Goal: Task Accomplishment & Management: Use online tool/utility

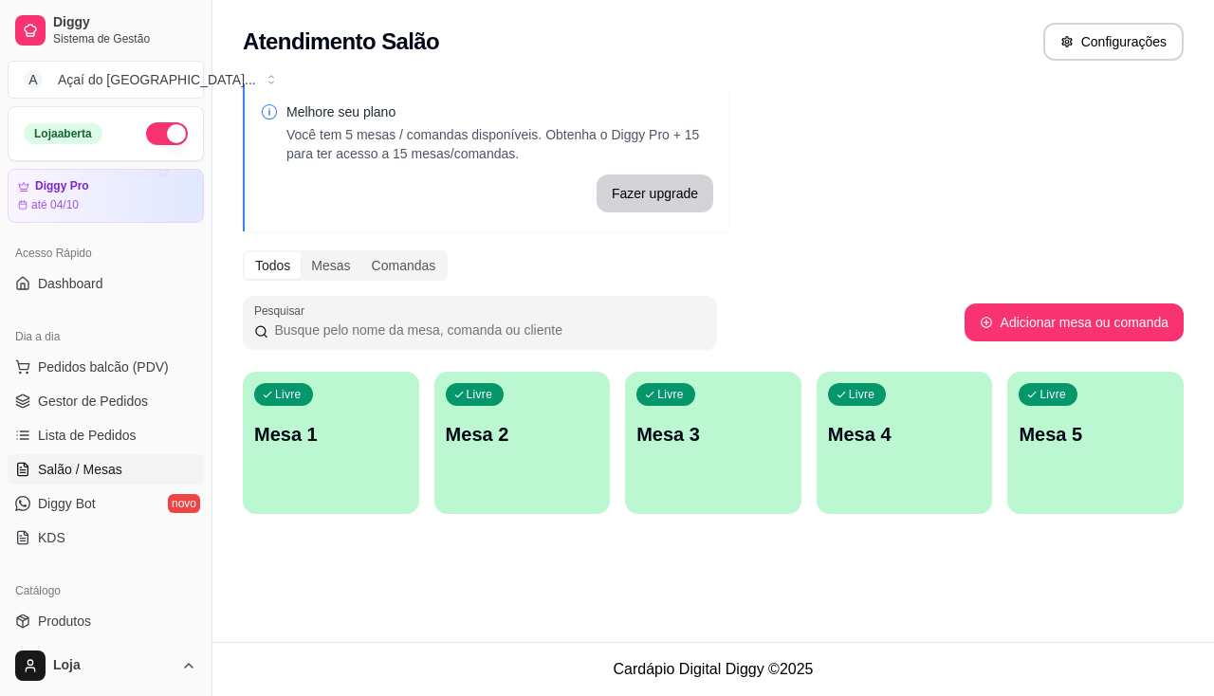
click at [344, 480] on div "Livre Mesa 1" at bounding box center [331, 431] width 176 height 119
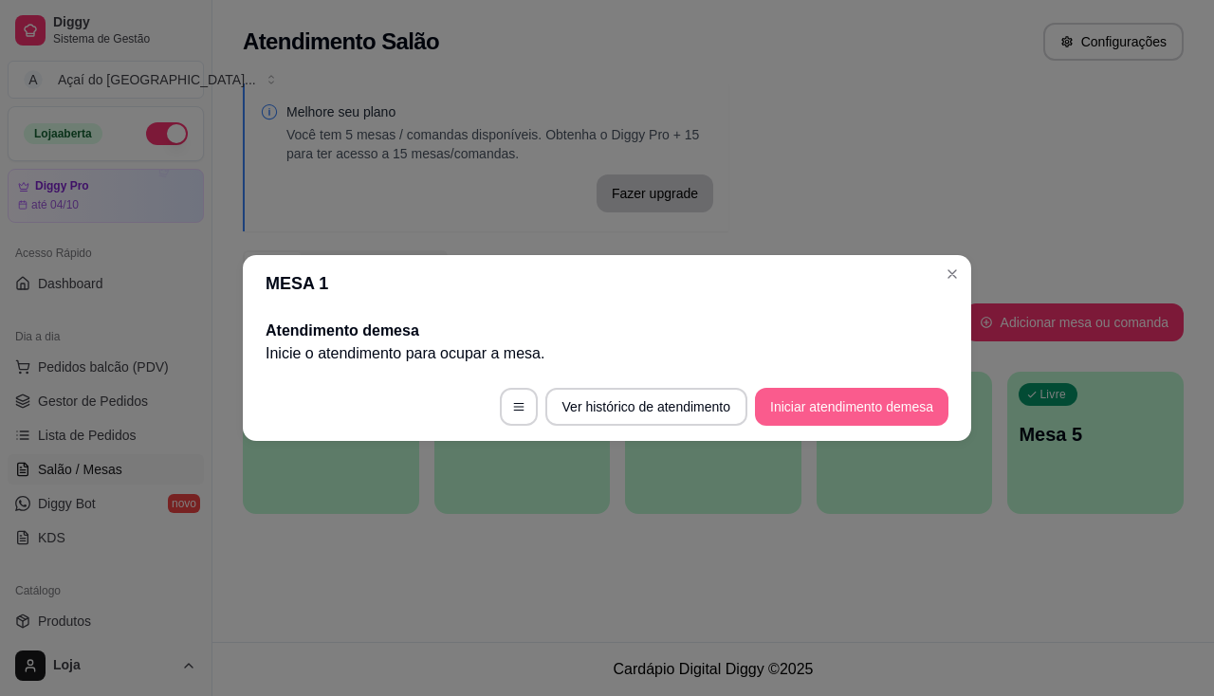
click at [889, 414] on button "Iniciar atendimento de mesa" at bounding box center [851, 407] width 193 height 38
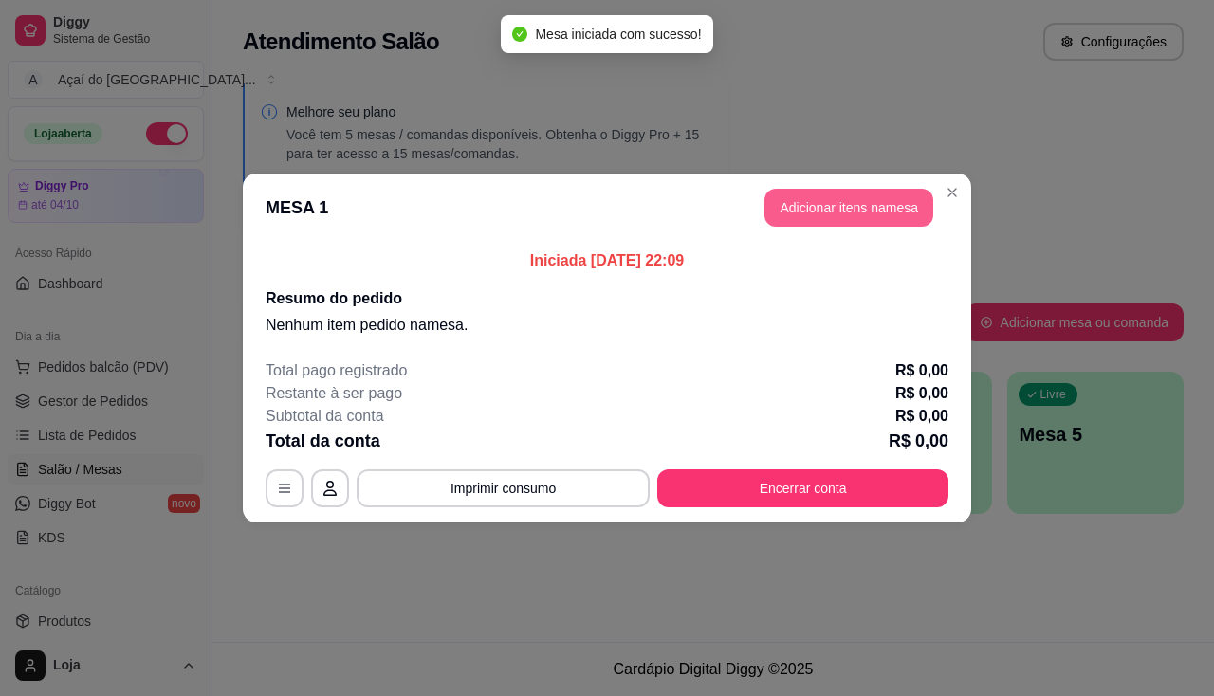
click at [795, 201] on button "Adicionar itens na mesa" at bounding box center [848, 208] width 169 height 38
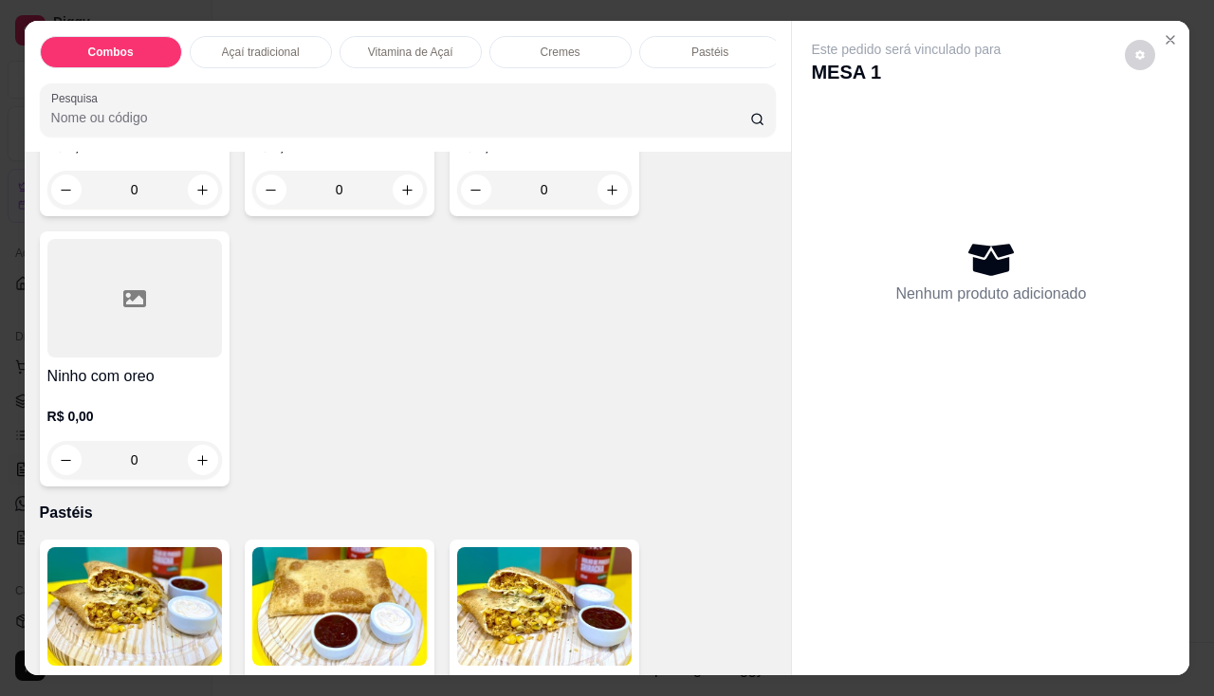
scroll to position [1992, 0]
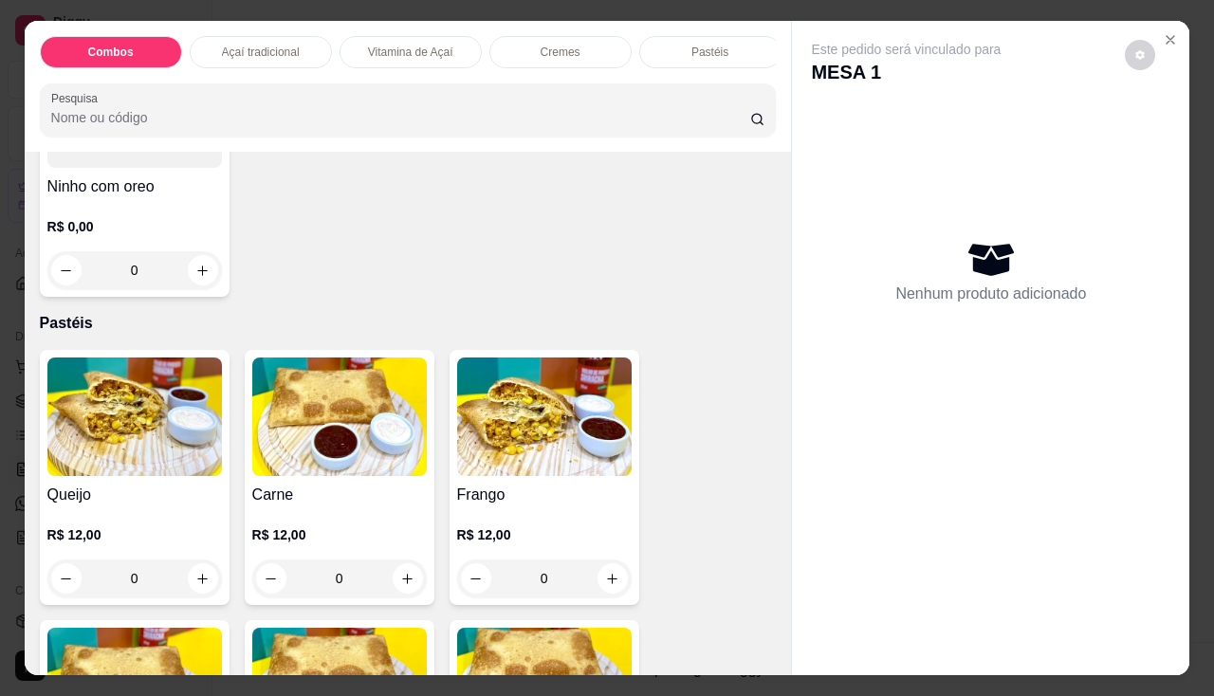
click at [198, 594] on div "0" at bounding box center [134, 579] width 175 height 38
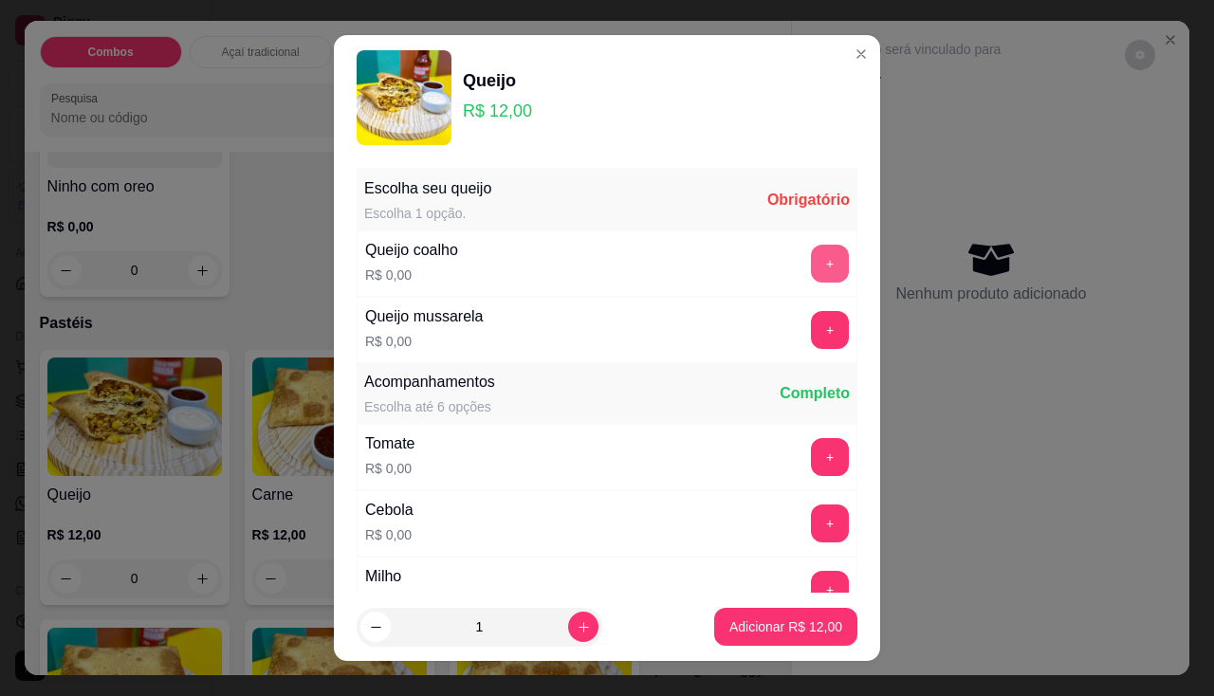
click at [811, 267] on button "+" at bounding box center [830, 264] width 38 height 38
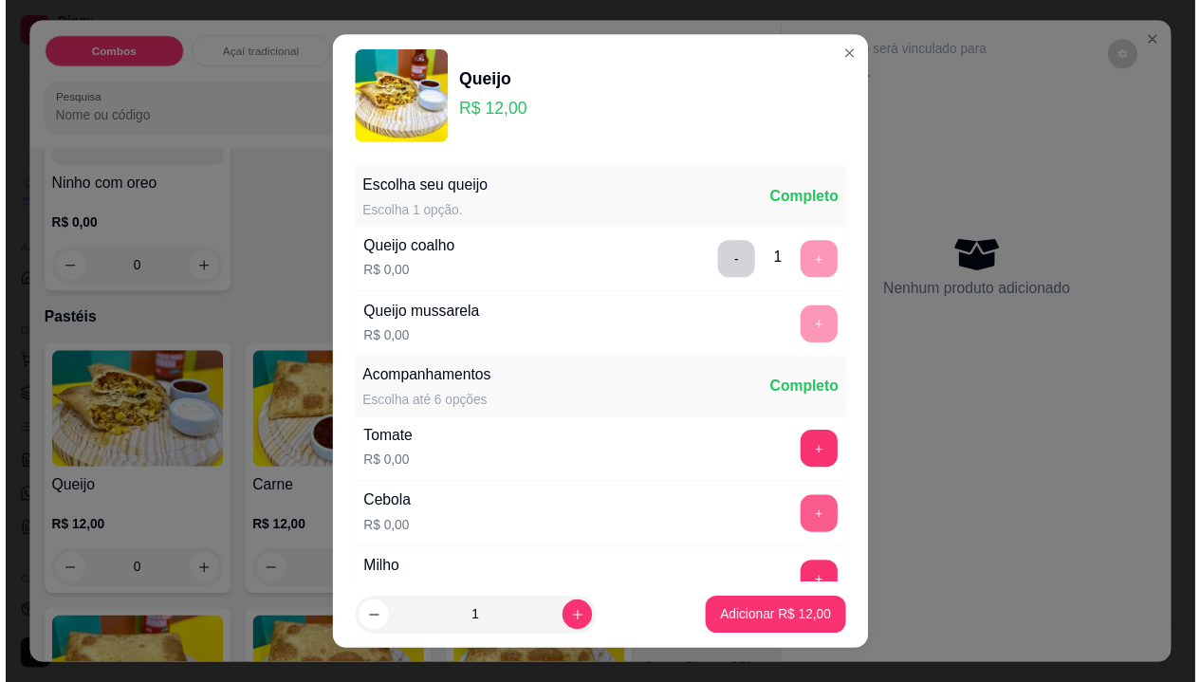
scroll to position [26, 0]
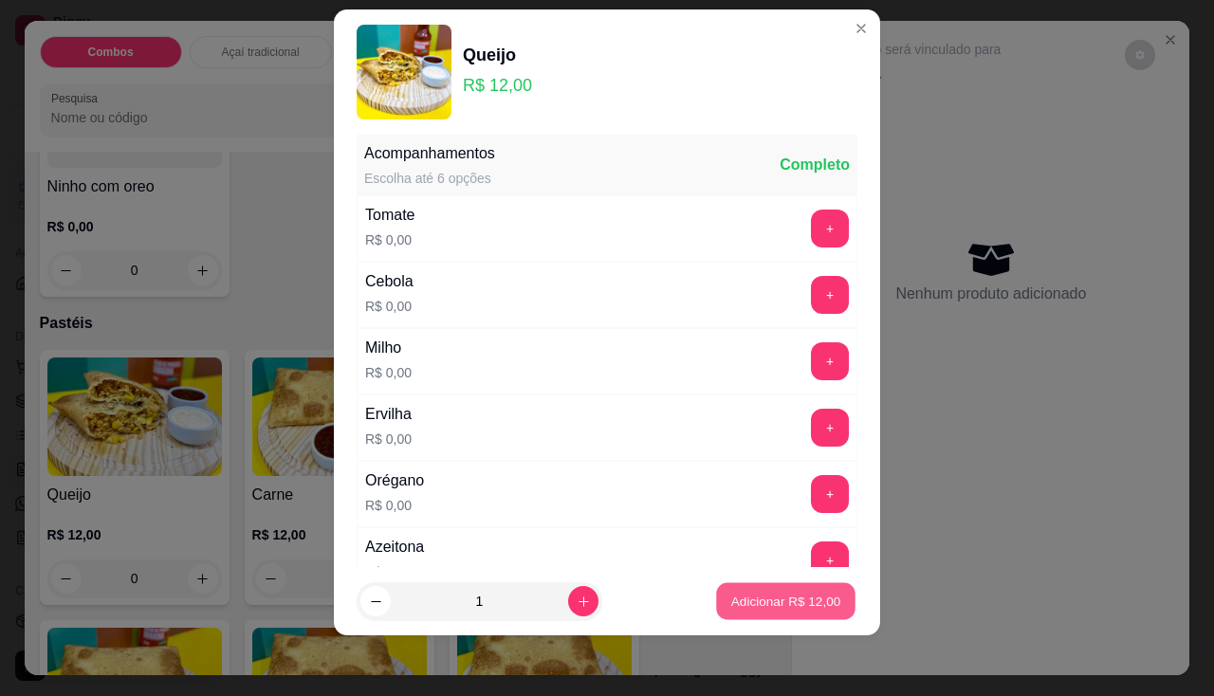
click at [795, 597] on p "Adicionar R$ 12,00" at bounding box center [786, 602] width 110 height 18
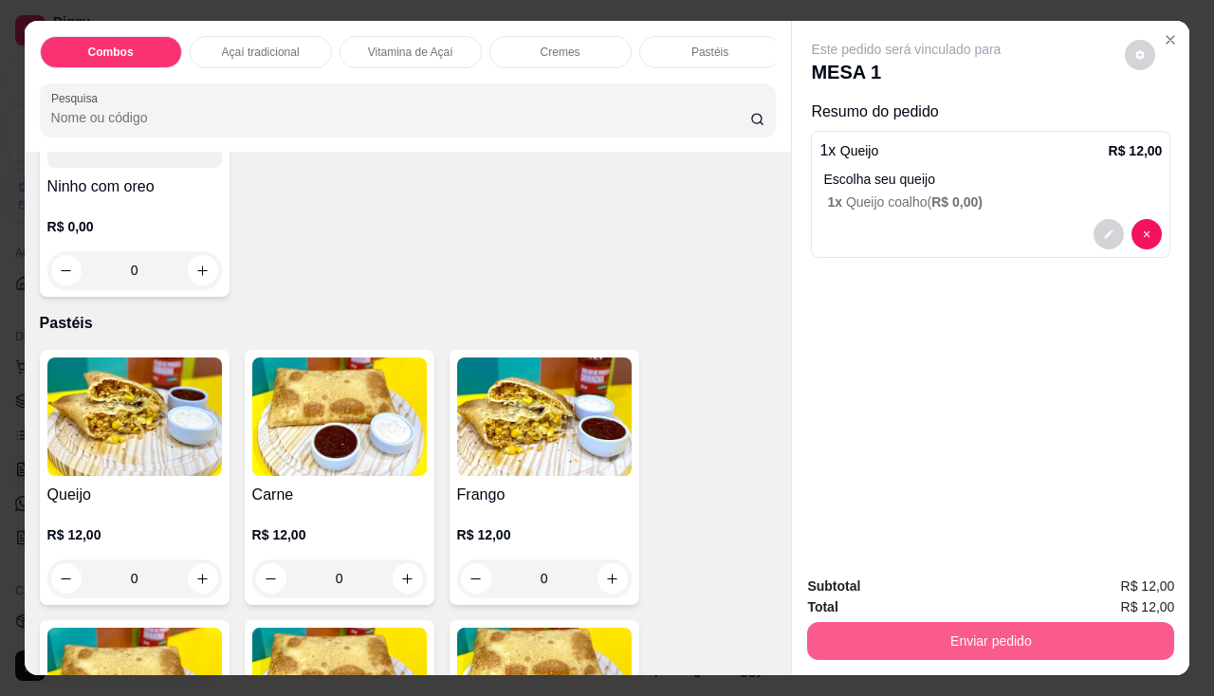
click at [933, 640] on button "Enviar pedido" at bounding box center [990, 641] width 367 height 38
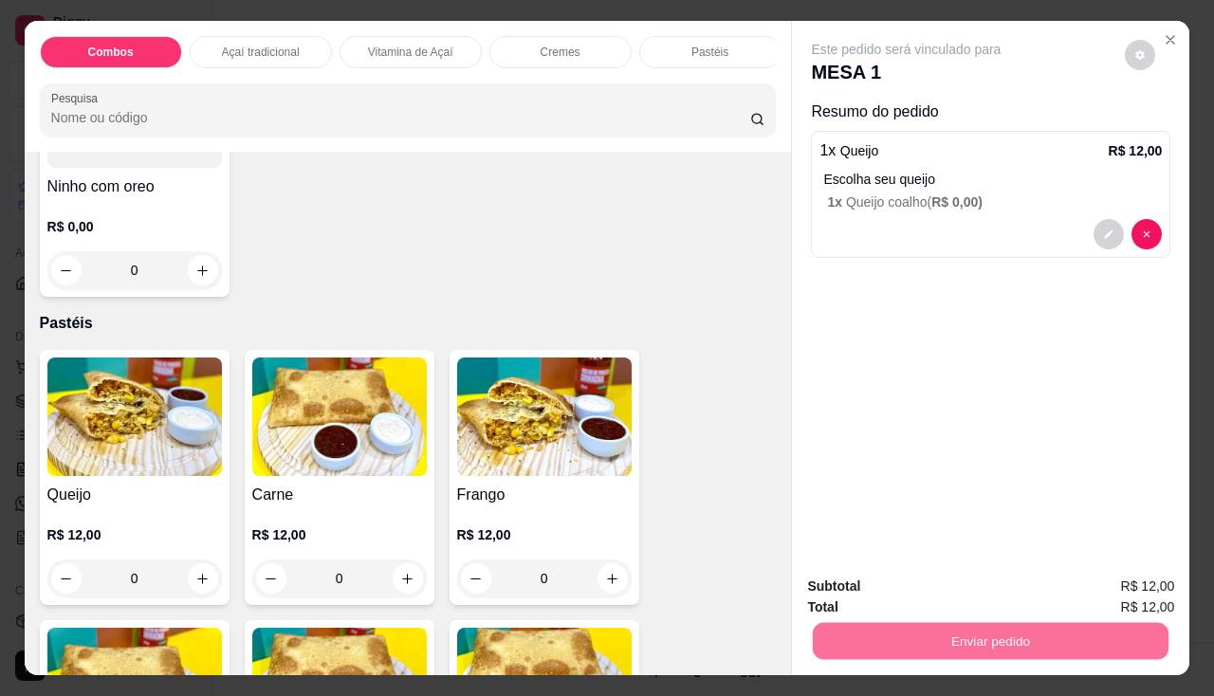
click at [1146, 586] on button "Enviar pedido" at bounding box center [1125, 588] width 107 height 36
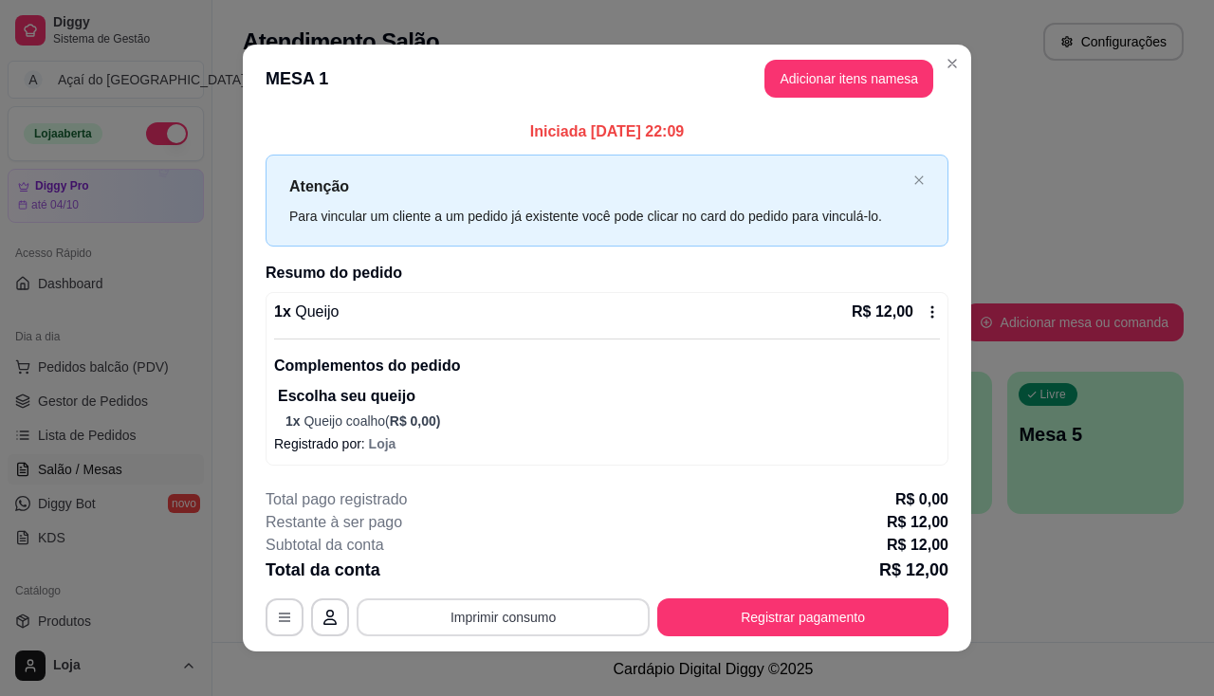
click at [504, 618] on button "Imprimir consumo" at bounding box center [503, 617] width 293 height 38
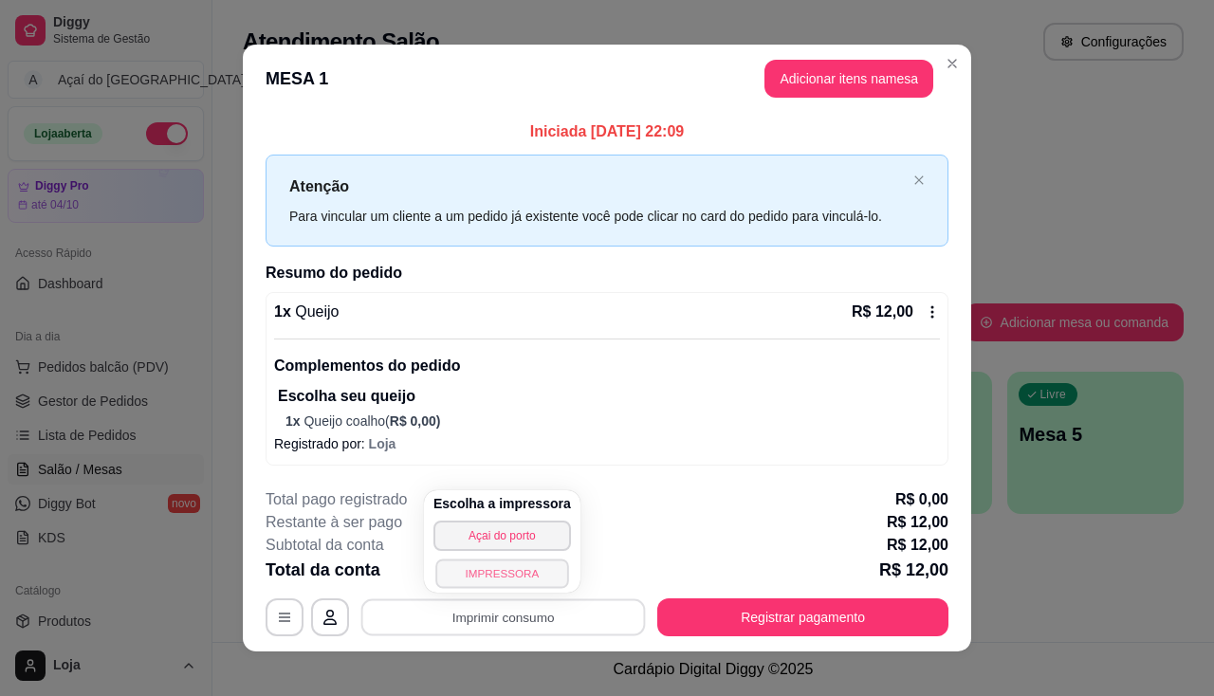
click at [508, 570] on button "IMPRESSORA" at bounding box center [501, 573] width 133 height 29
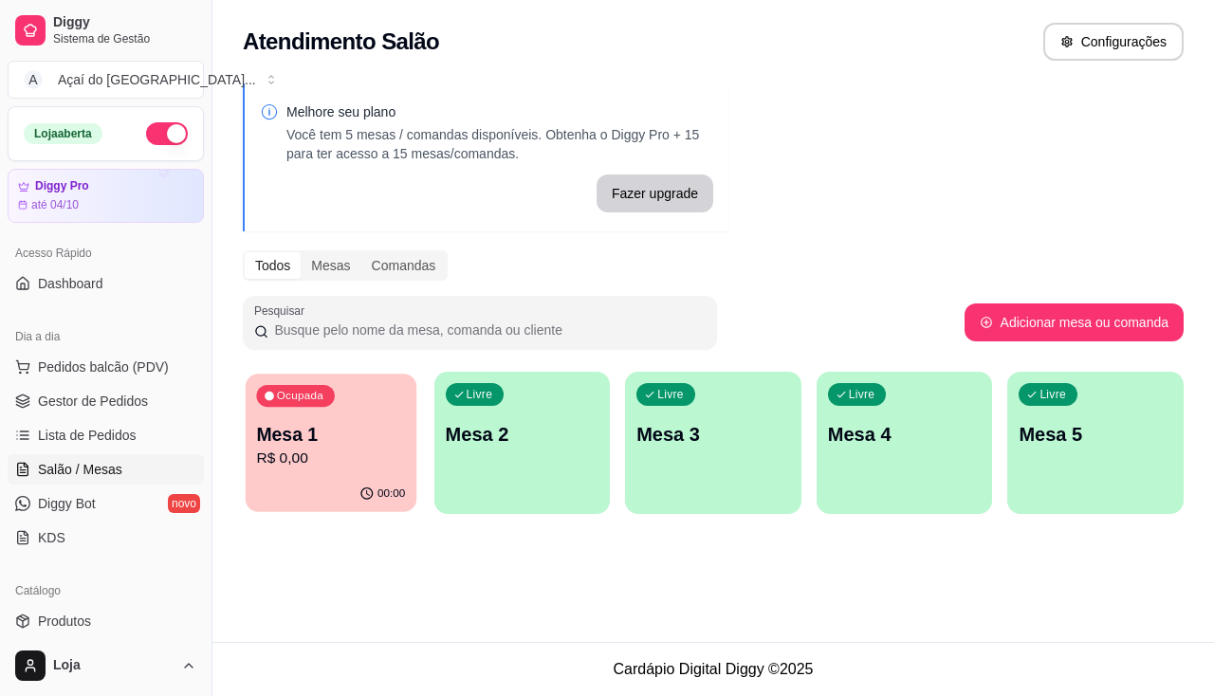
click at [284, 455] on p "R$ 0,00" at bounding box center [330, 459] width 149 height 22
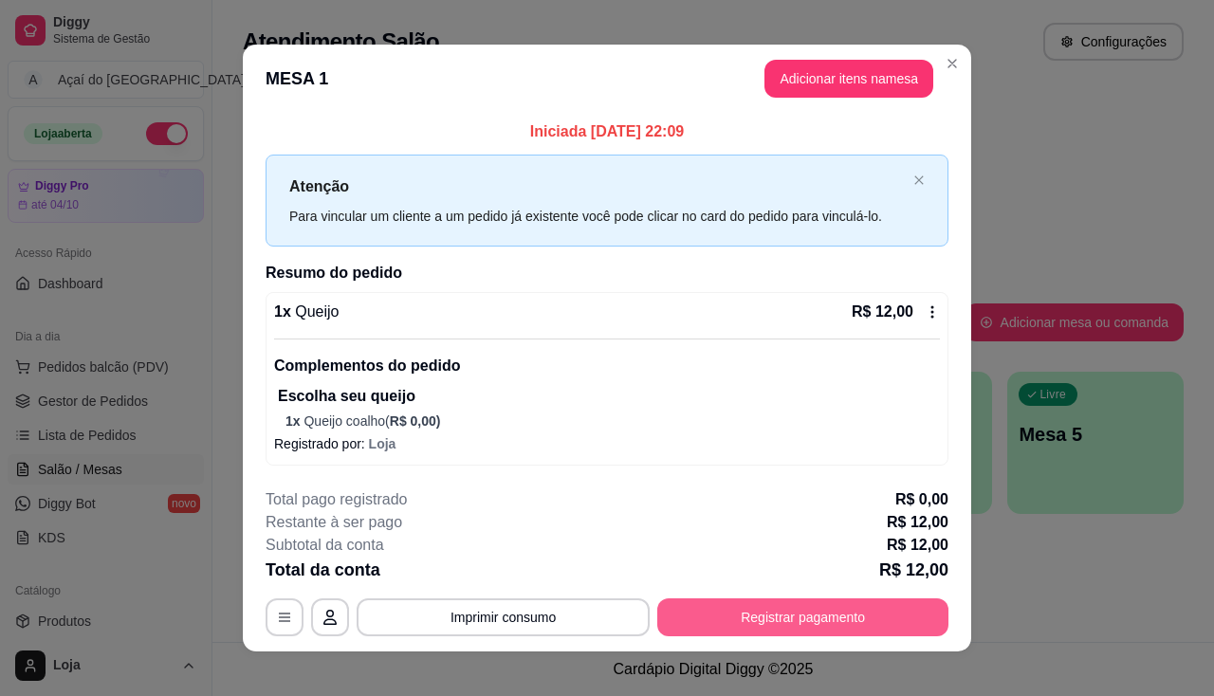
click at [744, 611] on button "Registrar pagamento" at bounding box center [802, 617] width 291 height 38
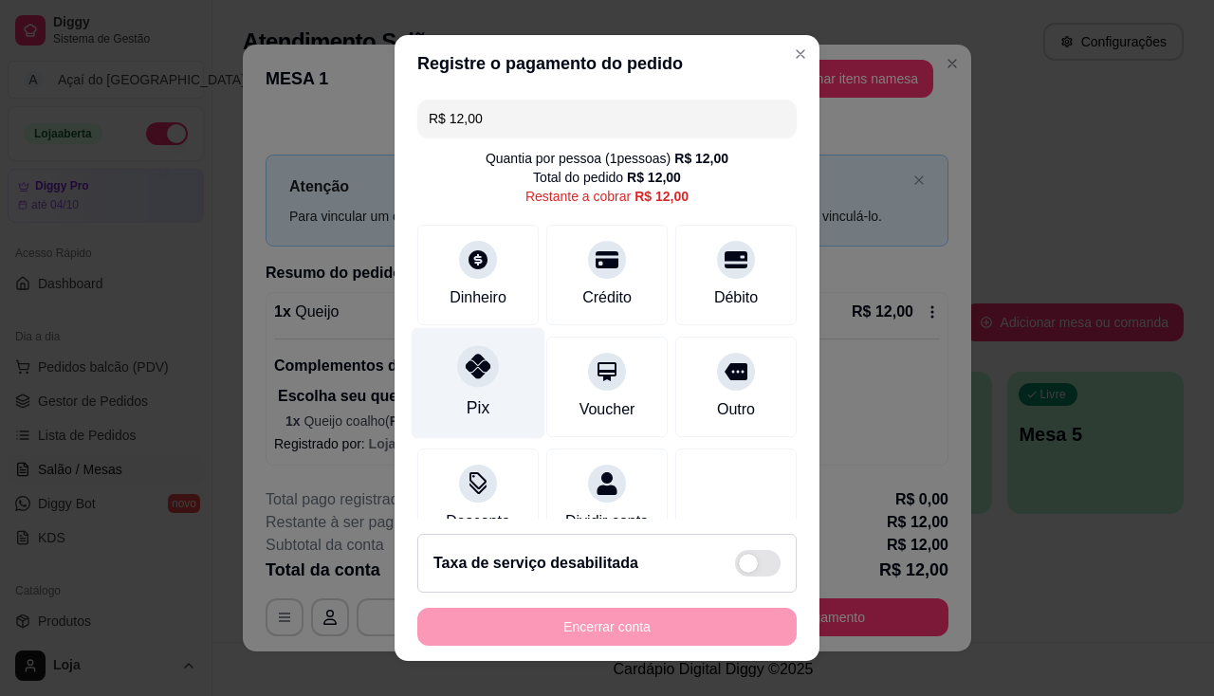
click at [481, 359] on div at bounding box center [478, 366] width 42 height 42
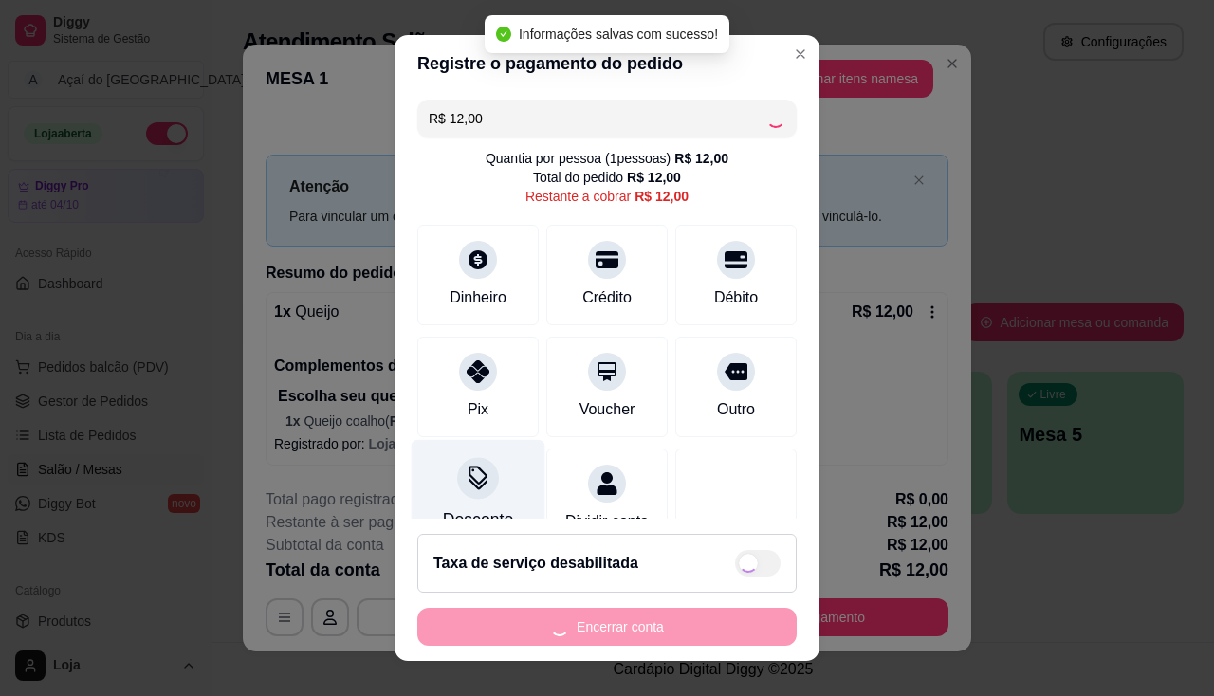
type input "R$ 0,00"
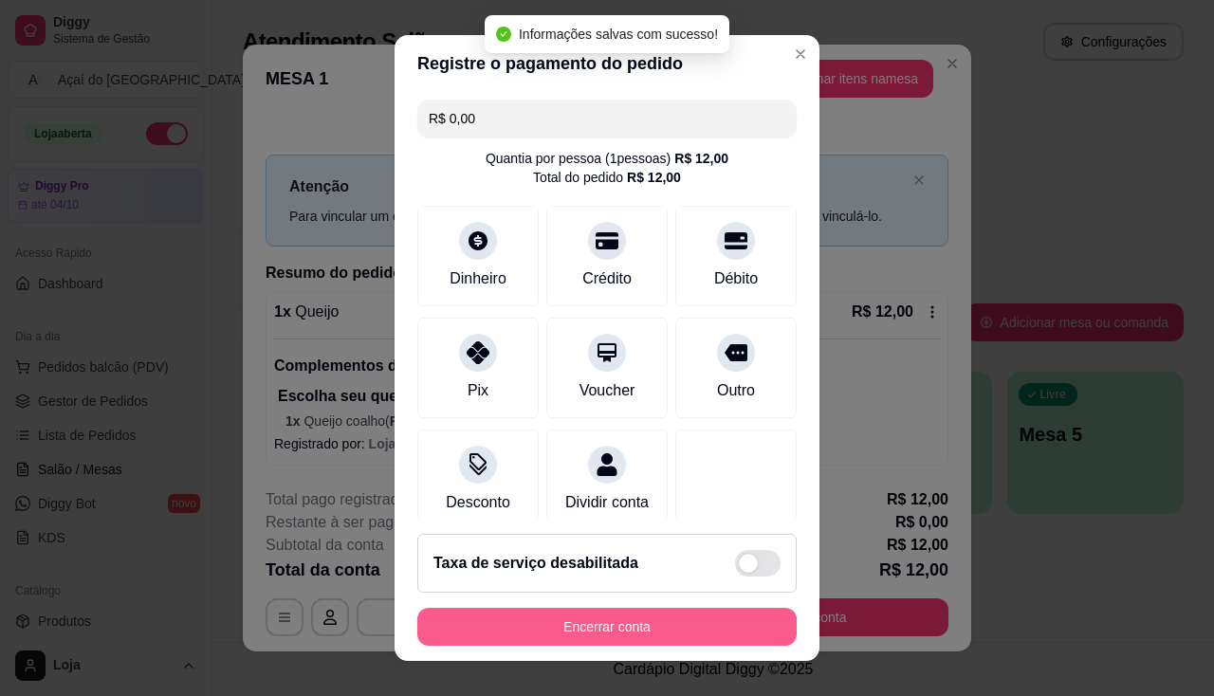
click at [583, 617] on button "Encerrar conta" at bounding box center [606, 627] width 379 height 38
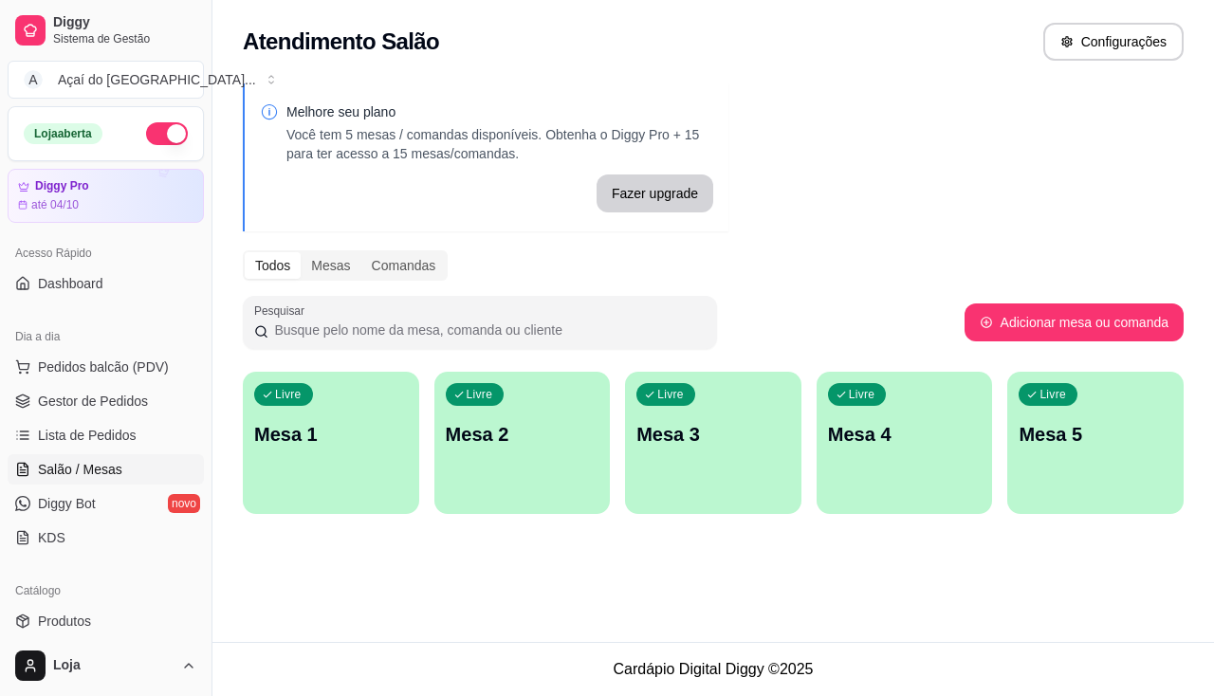
click at [146, 130] on button "button" at bounding box center [167, 133] width 42 height 23
click at [96, 403] on span "Gestor de Pedidos" at bounding box center [93, 401] width 110 height 19
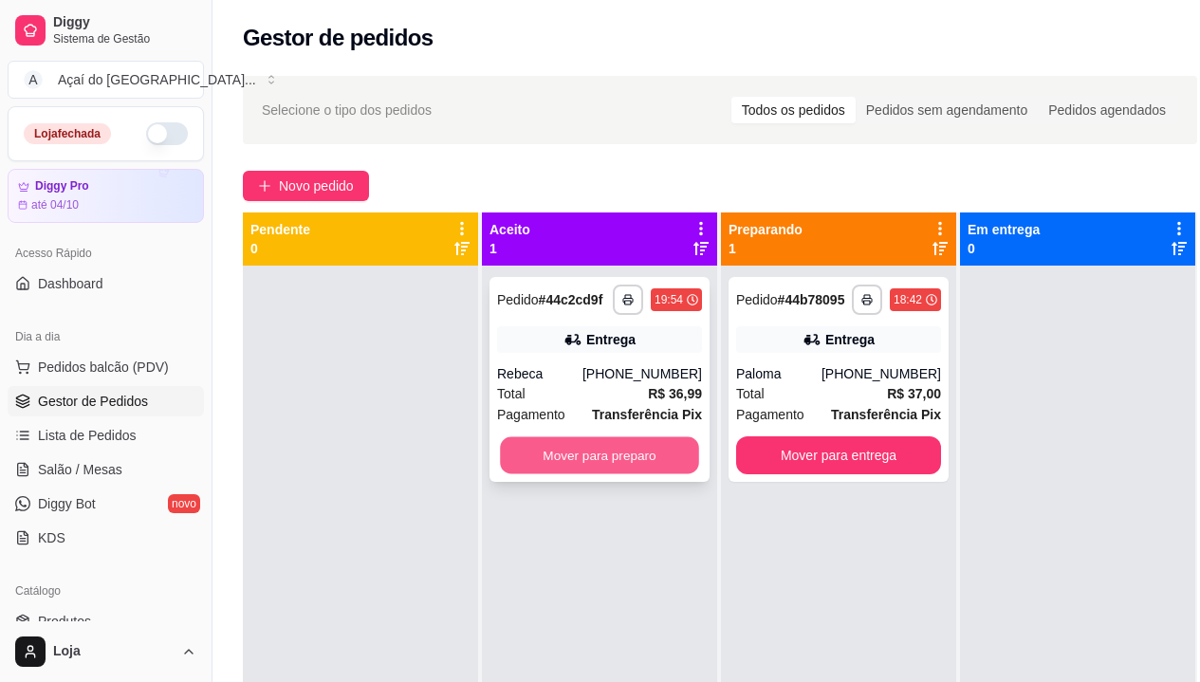
click at [627, 459] on button "Mover para preparo" at bounding box center [599, 455] width 199 height 37
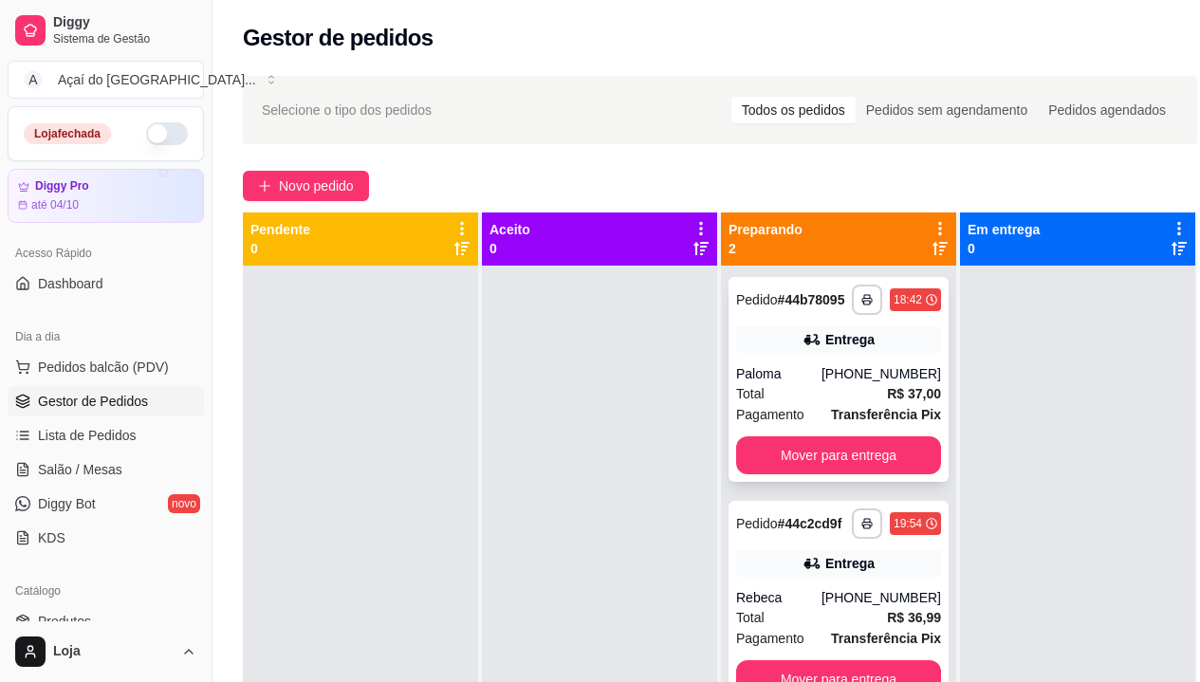
click at [886, 476] on div "**********" at bounding box center [838, 379] width 220 height 205
click at [887, 442] on button "Mover para entrega" at bounding box center [838, 455] width 205 height 38
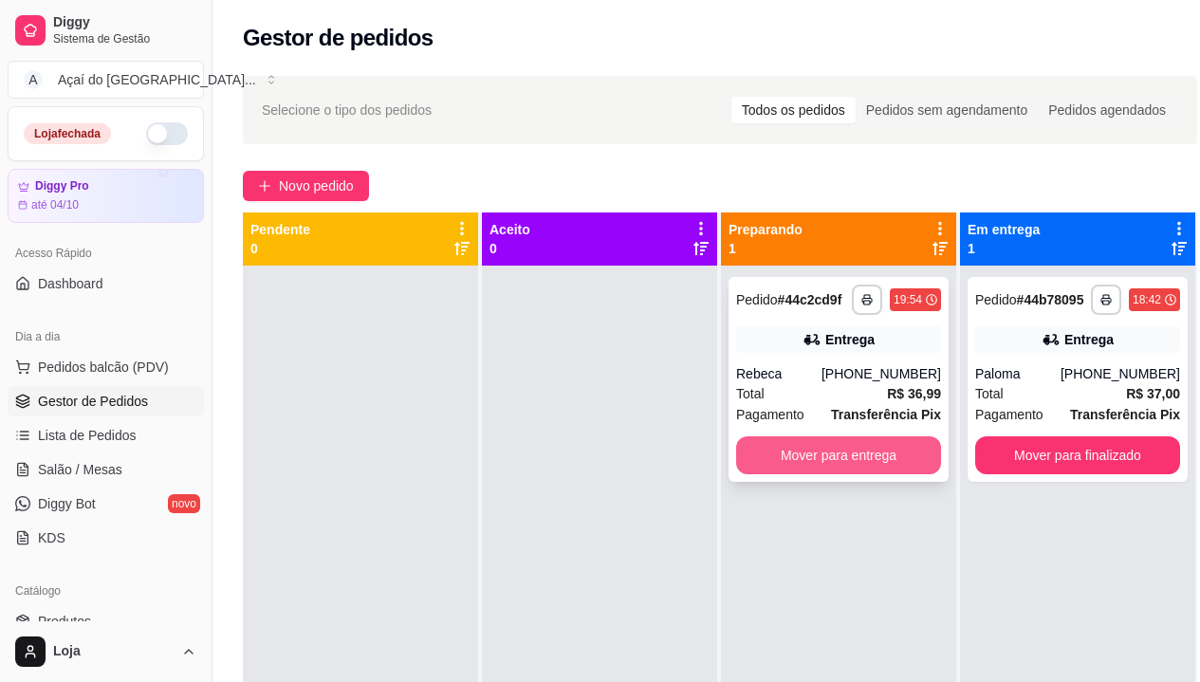
click at [887, 460] on button "Mover para entrega" at bounding box center [838, 455] width 205 height 38
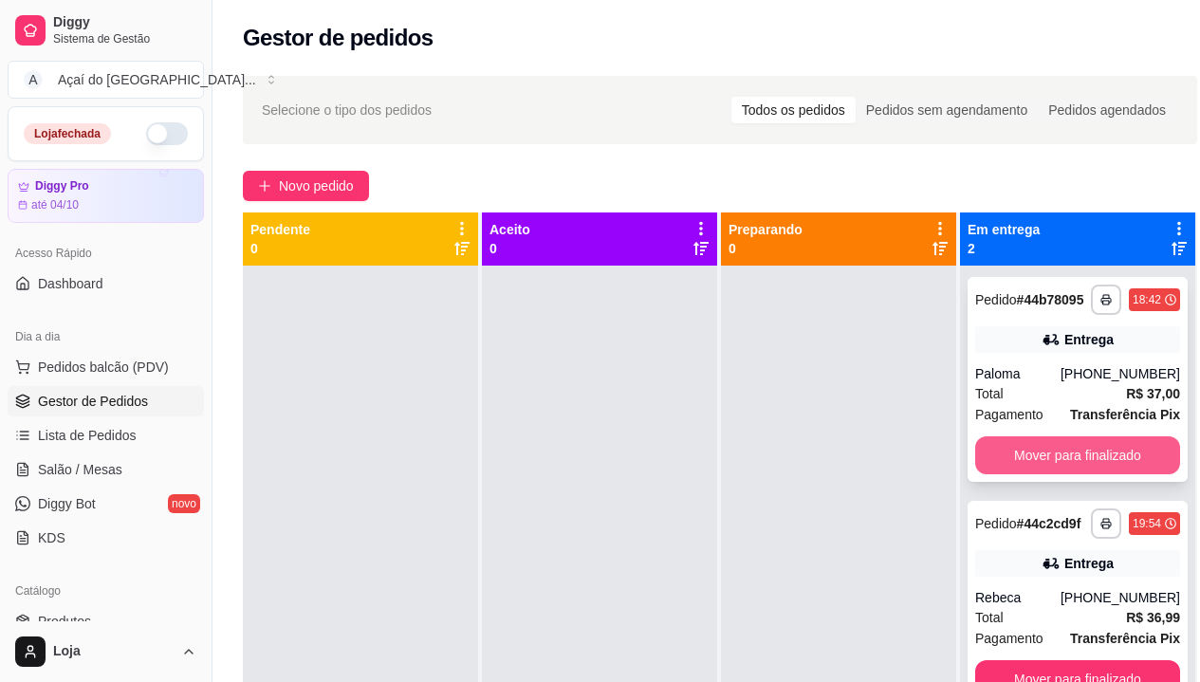
click at [1079, 465] on button "Mover para finalizado" at bounding box center [1077, 455] width 205 height 38
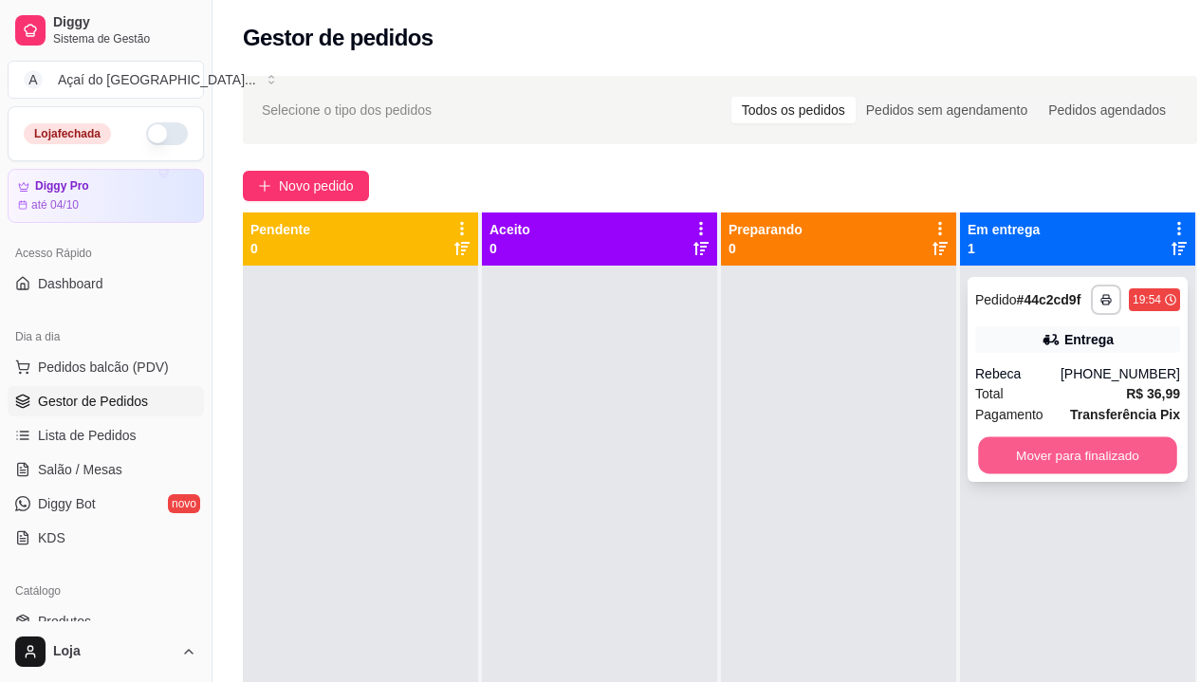
click at [1082, 454] on button "Mover para finalizado" at bounding box center [1077, 455] width 199 height 37
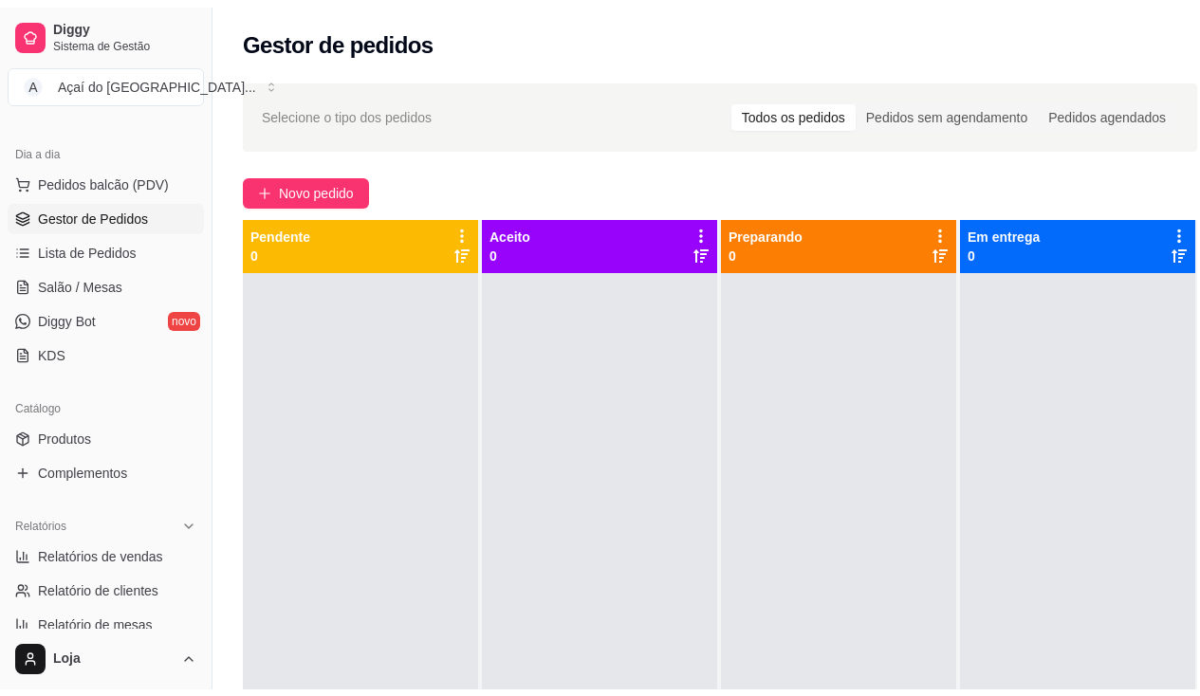
scroll to position [474, 0]
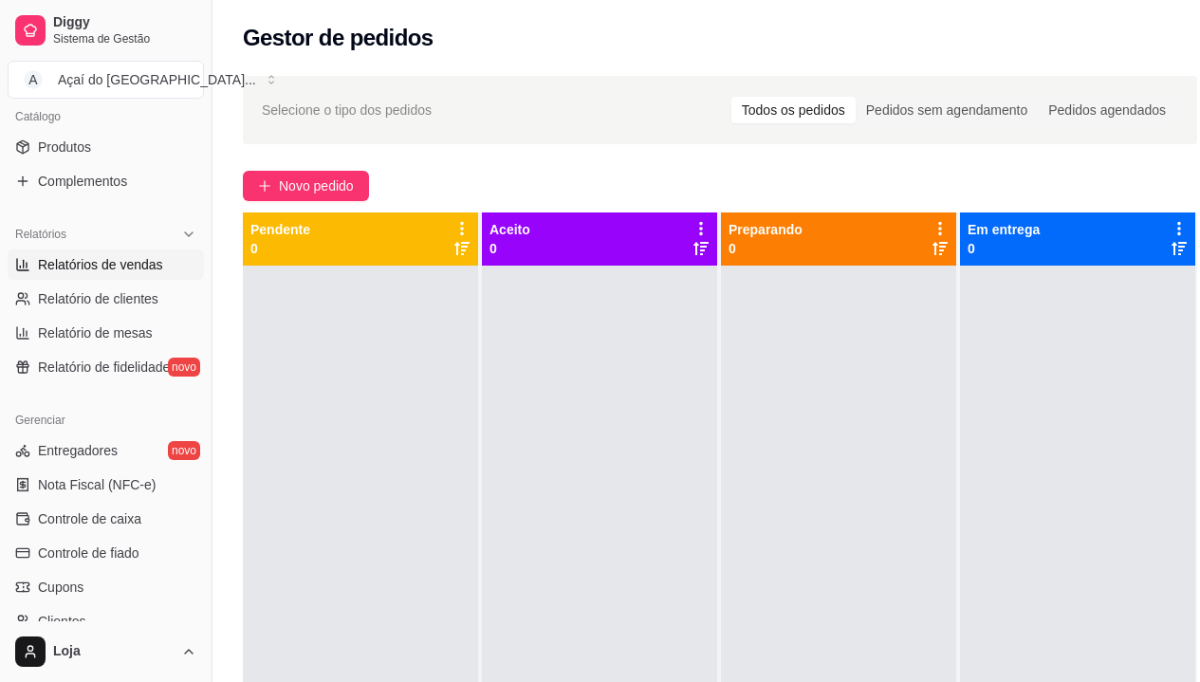
click at [122, 264] on span "Relatórios de vendas" at bounding box center [100, 264] width 125 height 19
select select "ALL"
select select "0"
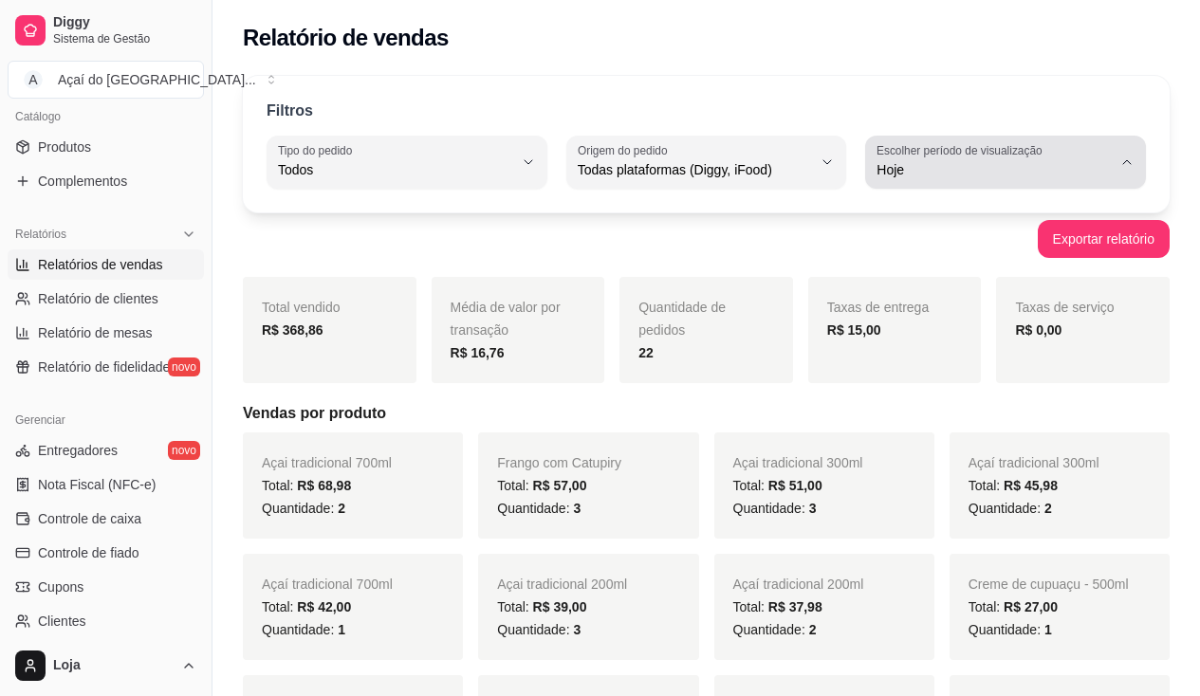
click at [912, 181] on button "Escolher período de visualização Hoje" at bounding box center [1005, 162] width 281 height 53
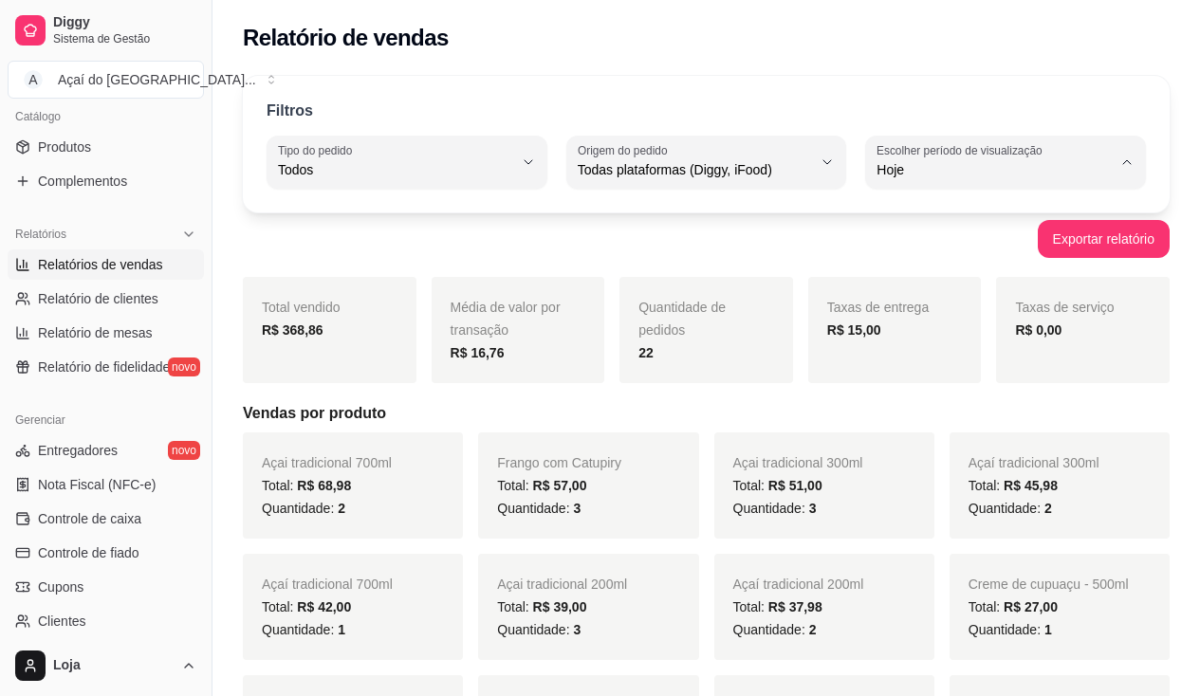
click at [912, 247] on span "Ontem" at bounding box center [997, 246] width 222 height 18
type input "1"
select select "1"
